Goal: Information Seeking & Learning: Learn about a topic

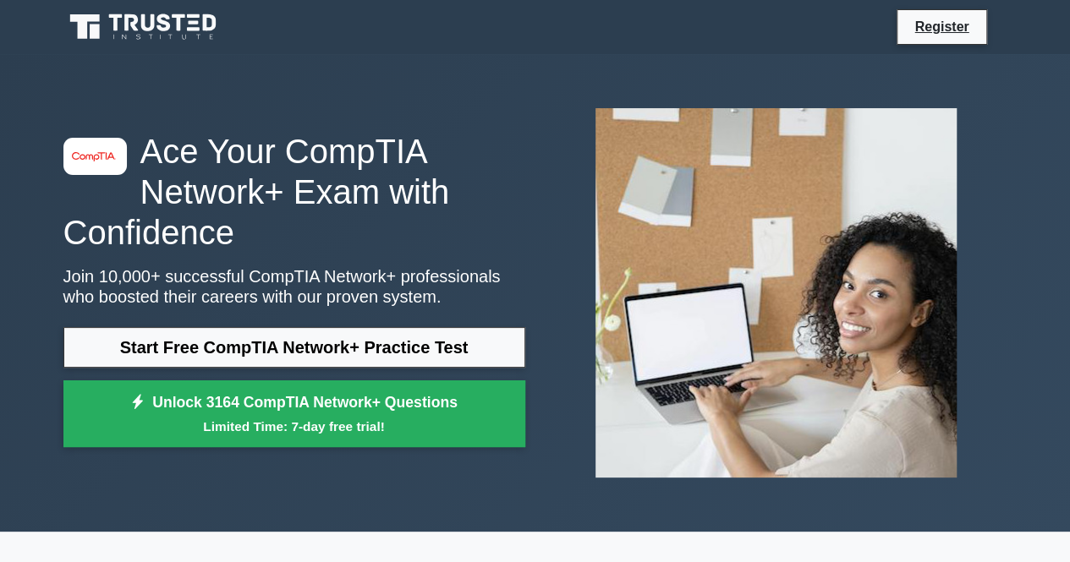
click at [315, 344] on link "Start Free CompTIA Network+ Practice Test" at bounding box center [294, 347] width 462 height 41
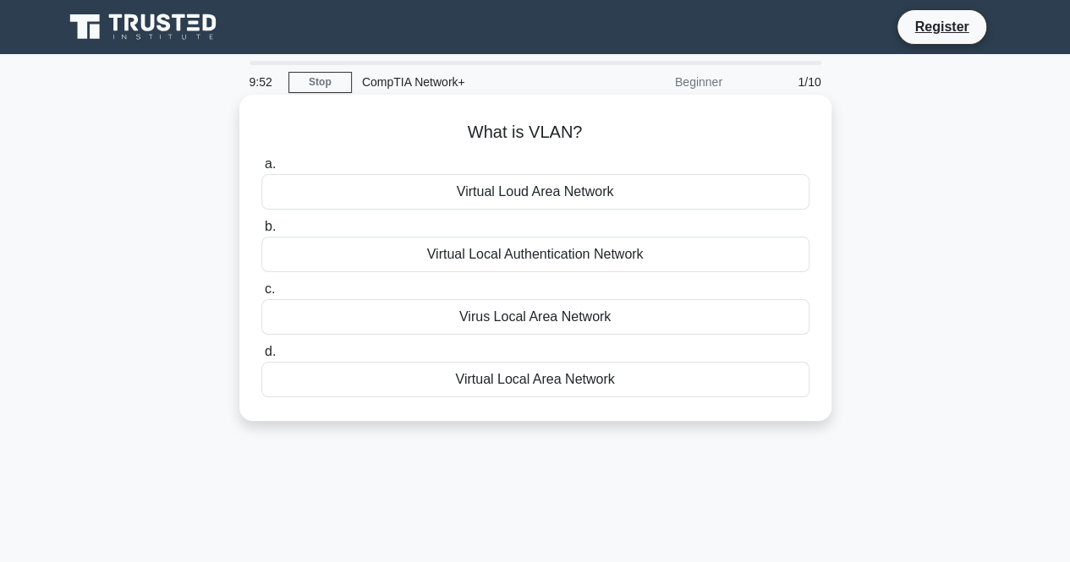
click at [350, 381] on div "Virtual Local Area Network" at bounding box center [535, 380] width 548 height 36
click at [261, 358] on input "d. Virtual Local Area Network" at bounding box center [261, 352] width 0 height 11
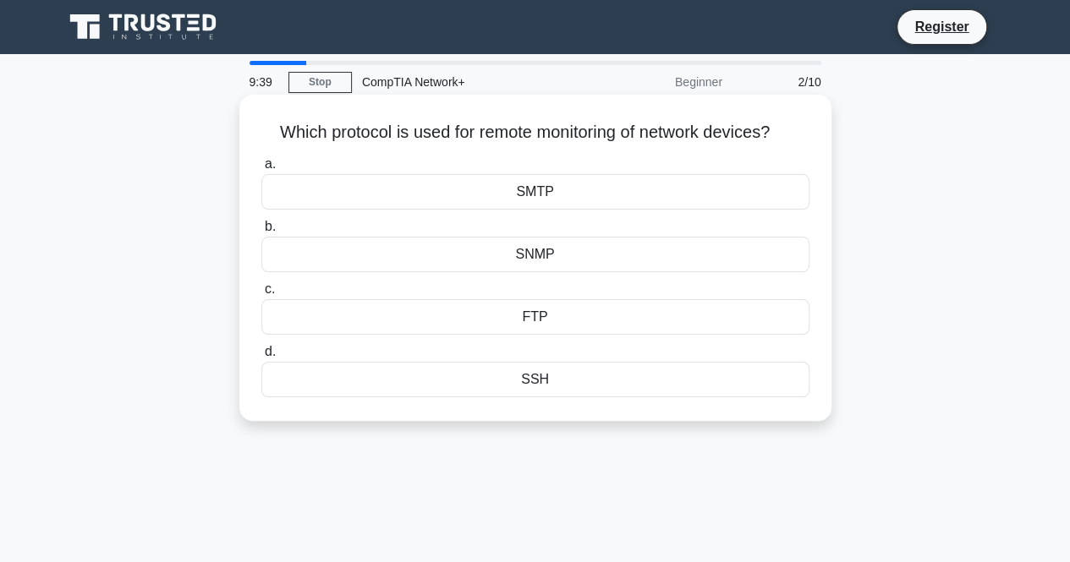
click at [469, 255] on div "SNMP" at bounding box center [535, 255] width 548 height 36
click at [261, 233] on input "b. SNMP" at bounding box center [261, 227] width 0 height 11
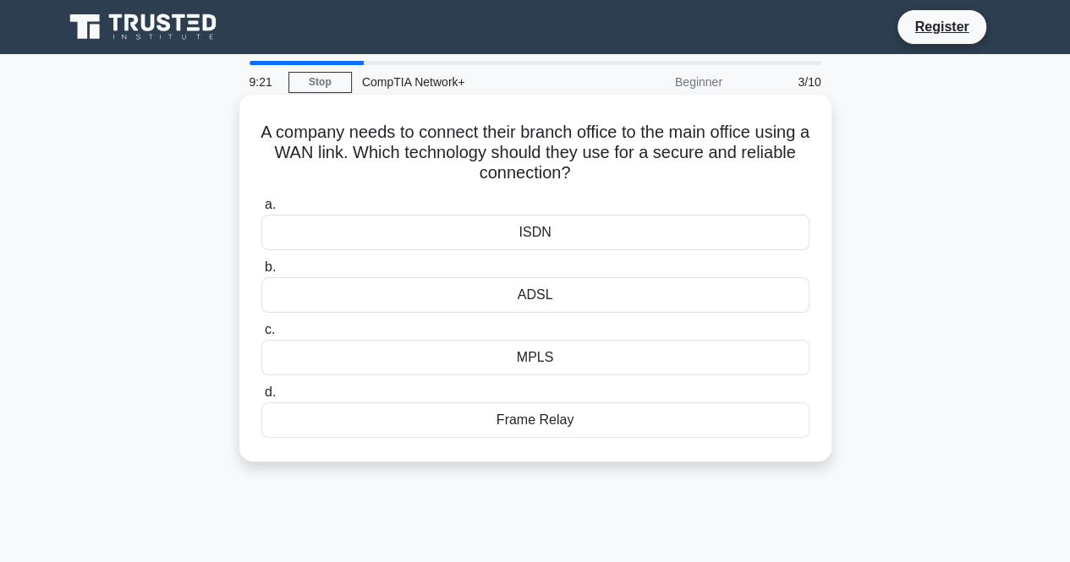
click at [580, 229] on div "ISDN" at bounding box center [535, 233] width 548 height 36
click at [261, 211] on input "a. ISDN" at bounding box center [261, 205] width 0 height 11
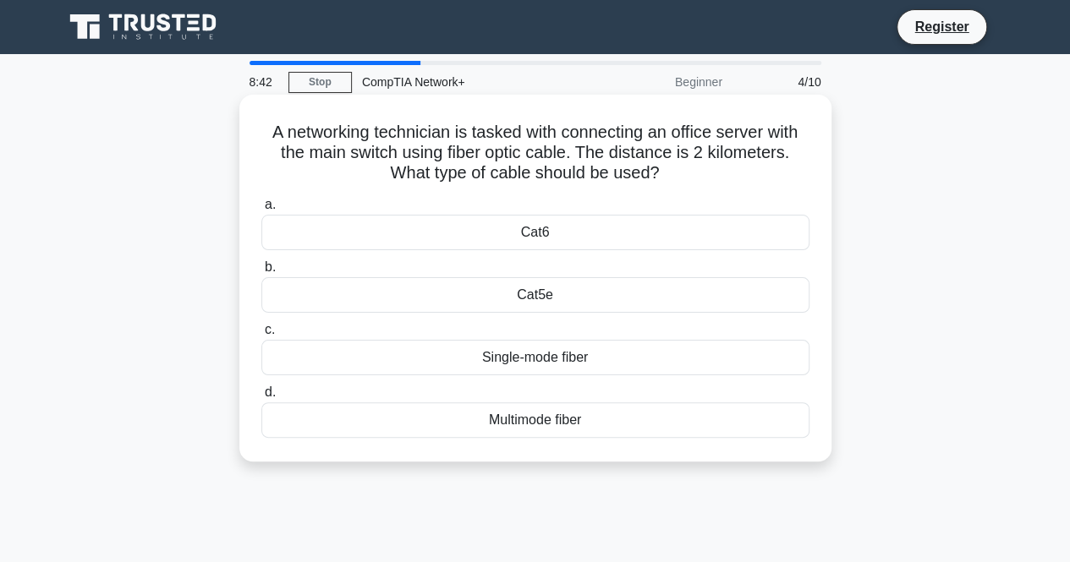
click at [553, 417] on div "Multimode fiber" at bounding box center [535, 421] width 548 height 36
click at [261, 398] on input "d. Multimode fiber" at bounding box center [261, 392] width 0 height 11
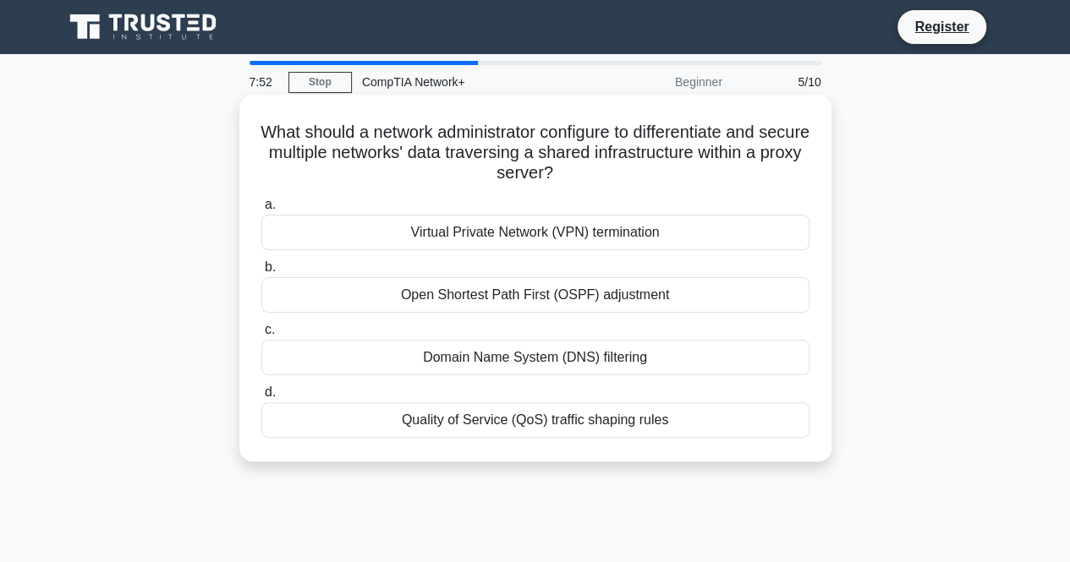
click at [557, 238] on div "Virtual Private Network (VPN) termination" at bounding box center [535, 233] width 548 height 36
click at [261, 211] on input "a. Virtual Private Network (VPN) termination" at bounding box center [261, 205] width 0 height 11
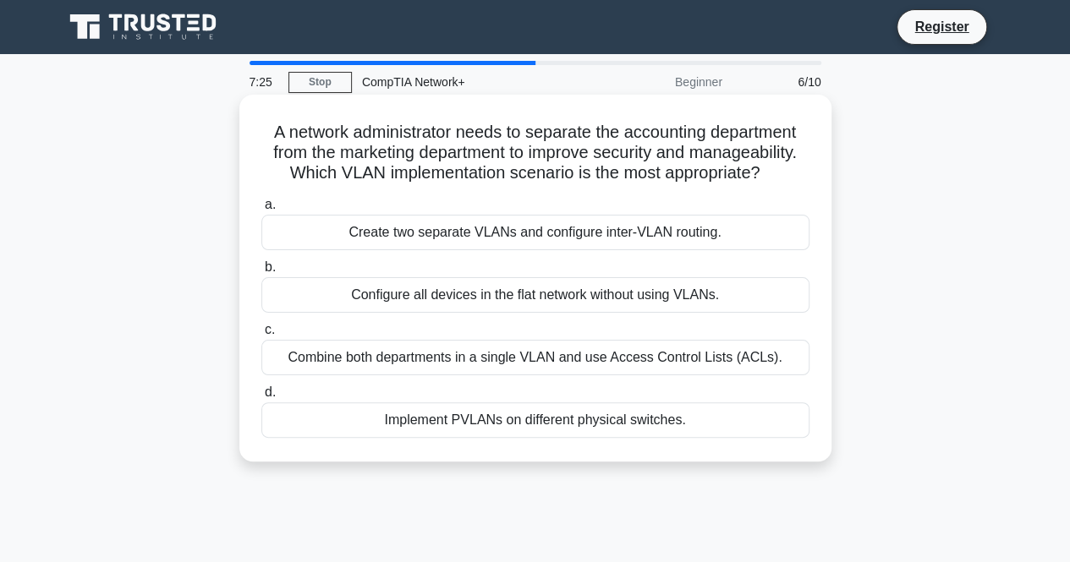
click at [617, 239] on div "Create two separate VLANs and configure inter-VLAN routing." at bounding box center [535, 233] width 548 height 36
click at [261, 211] on input "a. Create two separate VLANs and configure inter-VLAN routing." at bounding box center [261, 205] width 0 height 11
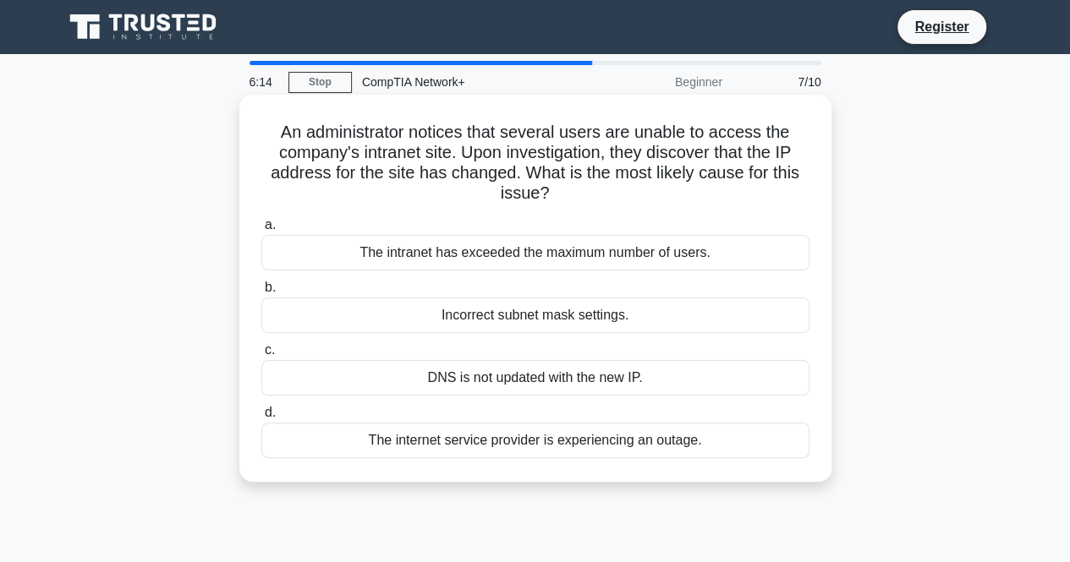
click at [540, 390] on div "DNS is not updated with the new IP." at bounding box center [535, 378] width 548 height 36
click at [261, 356] on input "c. DNS is not updated with the new IP." at bounding box center [261, 350] width 0 height 11
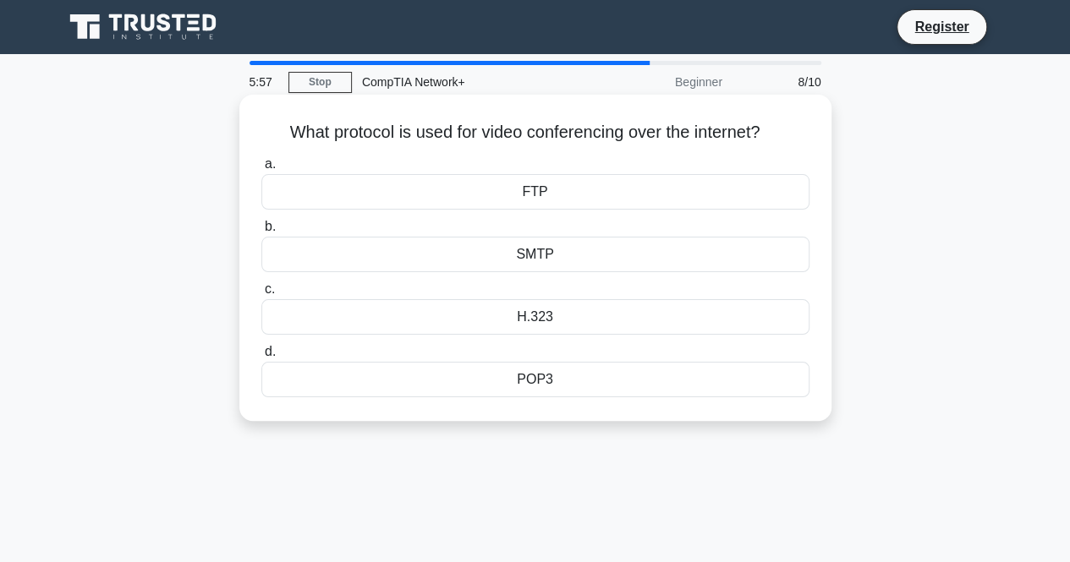
click at [496, 196] on div "FTP" at bounding box center [535, 192] width 548 height 36
click at [261, 170] on input "a. FTP" at bounding box center [261, 164] width 0 height 11
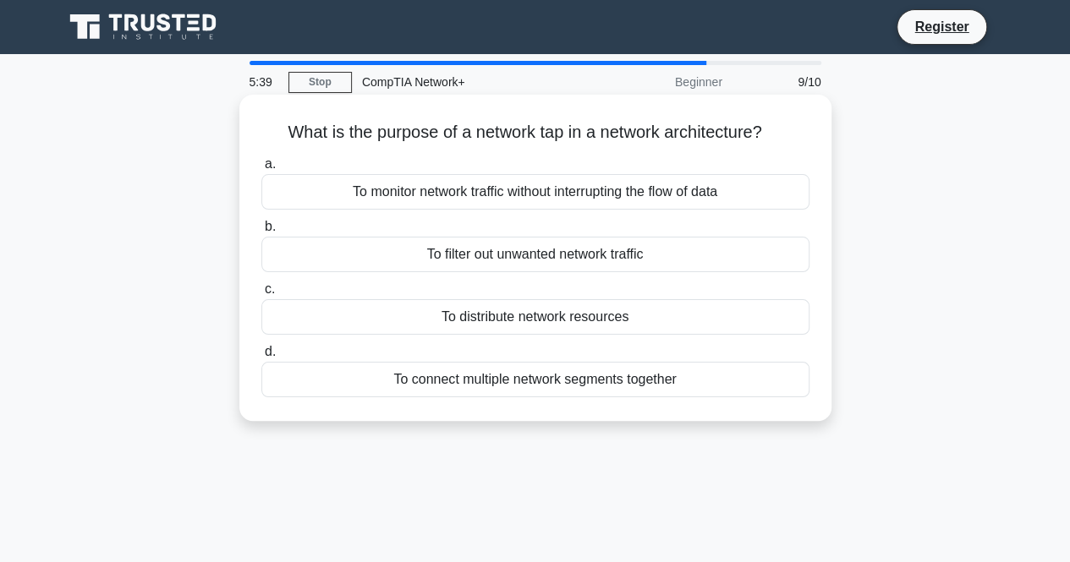
click at [653, 189] on div "To monitor network traffic without interrupting the flow of data" at bounding box center [535, 192] width 548 height 36
click at [261, 170] on input "a. To monitor network traffic without interrupting the flow of data" at bounding box center [261, 164] width 0 height 11
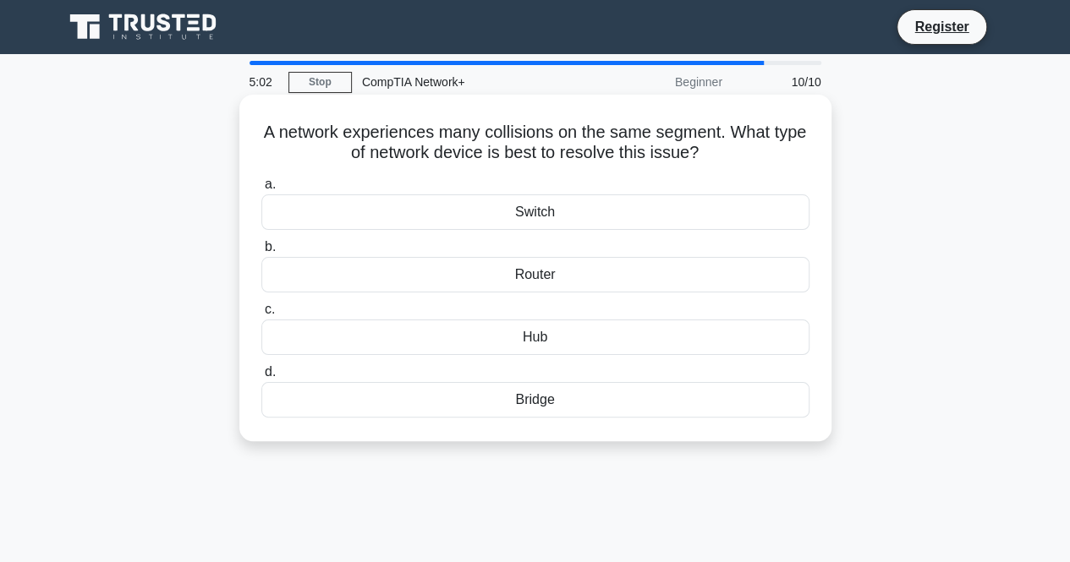
click at [587, 217] on div "Switch" at bounding box center [535, 213] width 548 height 36
click at [261, 190] on input "a. Switch" at bounding box center [261, 184] width 0 height 11
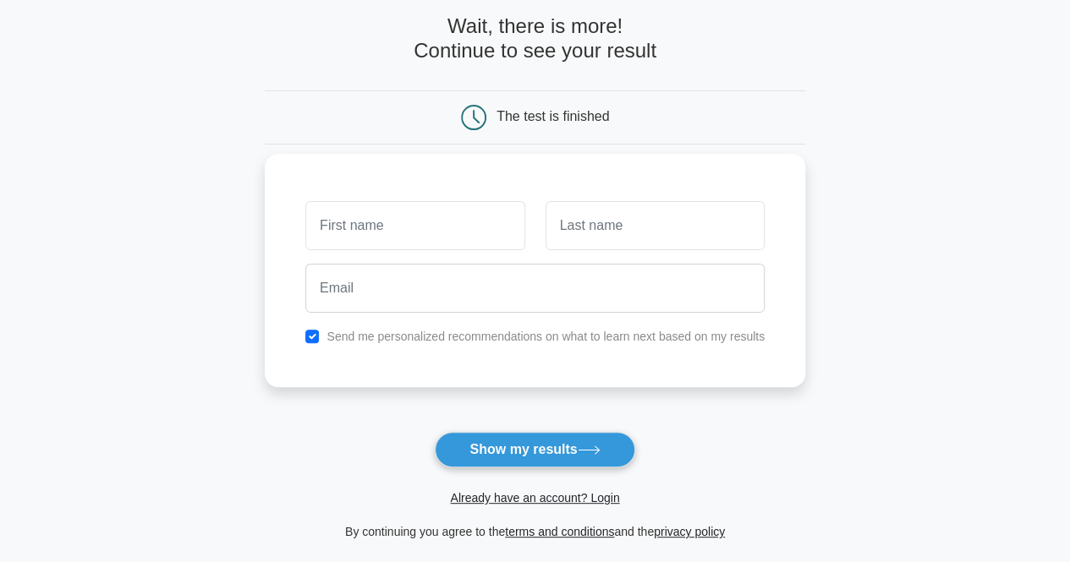
scroll to position [81, 0]
type input "[PERSON_NAME]"
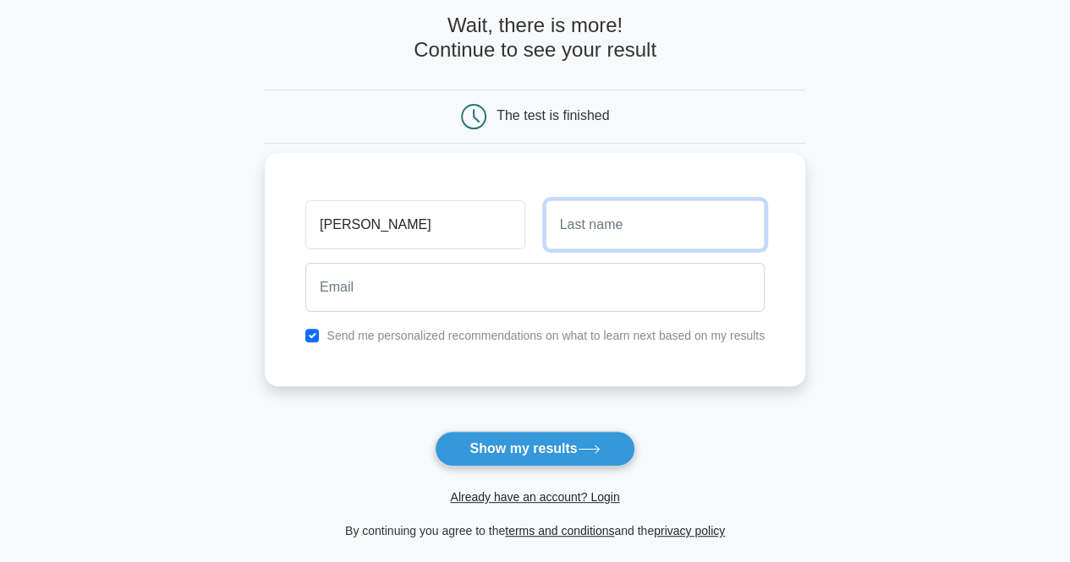
click at [638, 239] on input "text" at bounding box center [655, 224] width 219 height 49
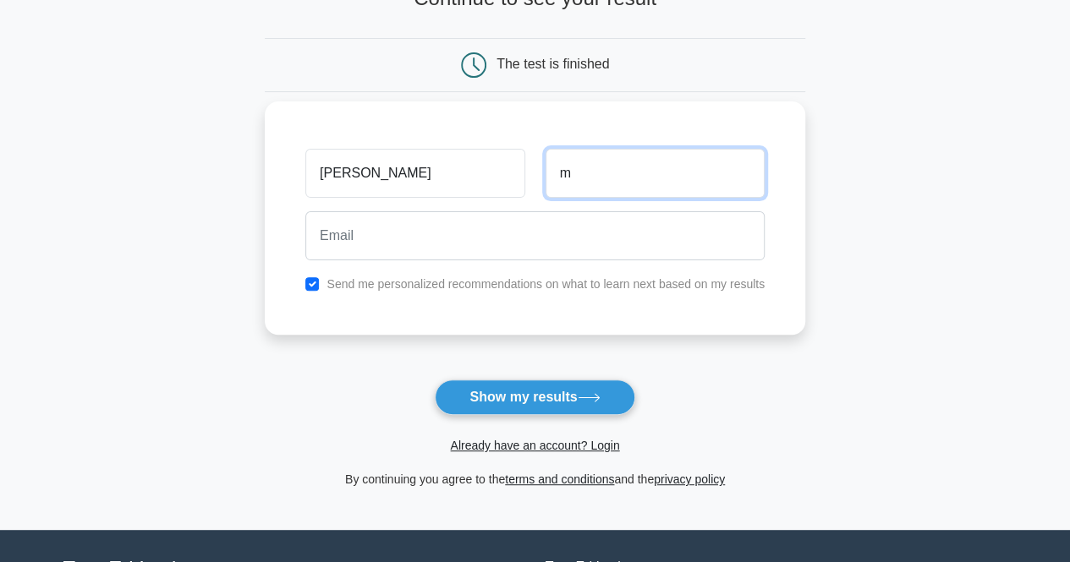
scroll to position [134, 0]
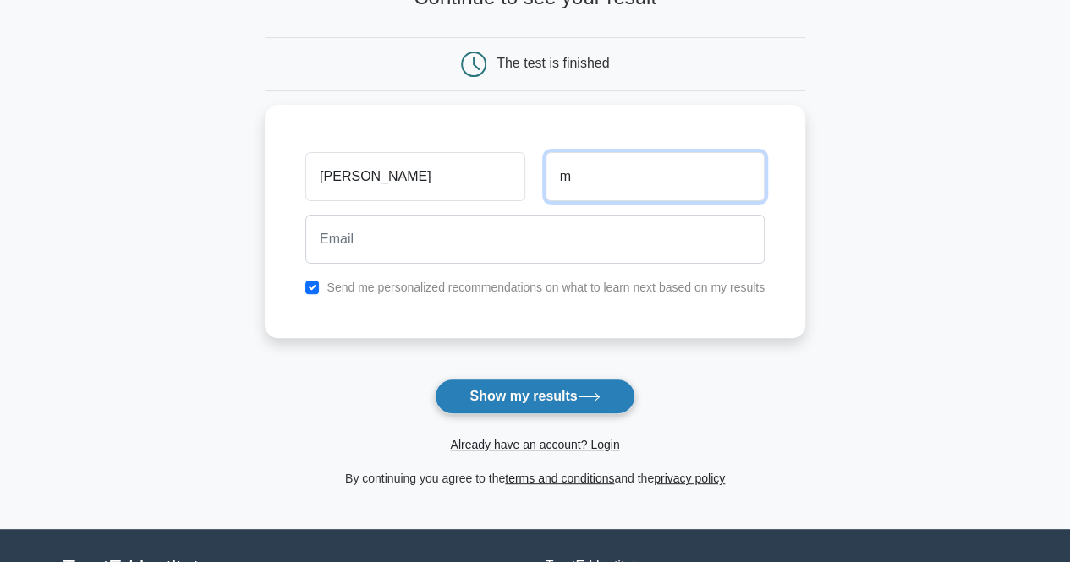
type input "m"
click at [562, 388] on button "Show my results" at bounding box center [535, 397] width 200 height 36
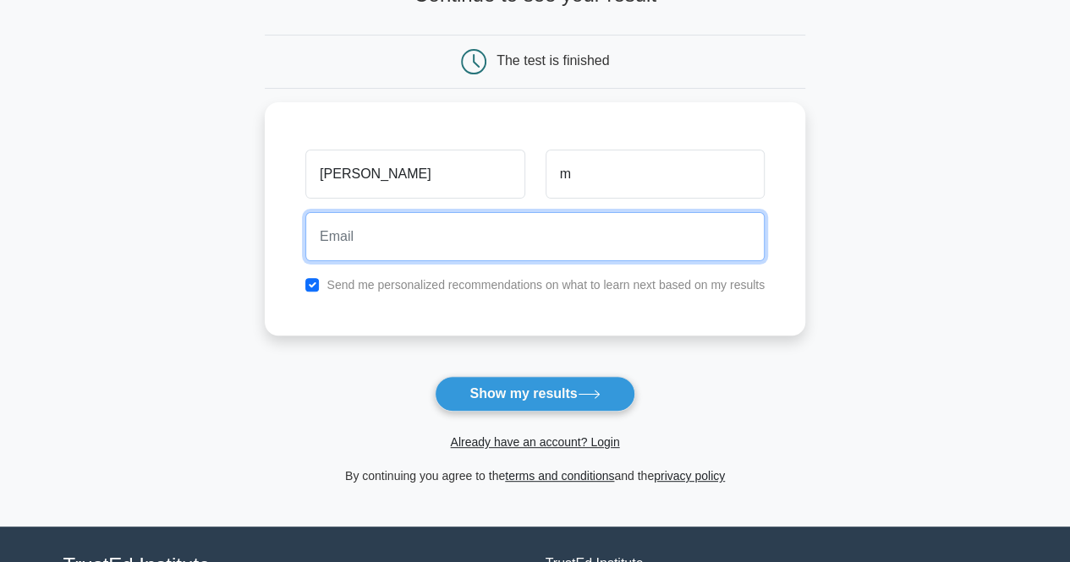
scroll to position [0, 0]
